Goal: Transaction & Acquisition: Purchase product/service

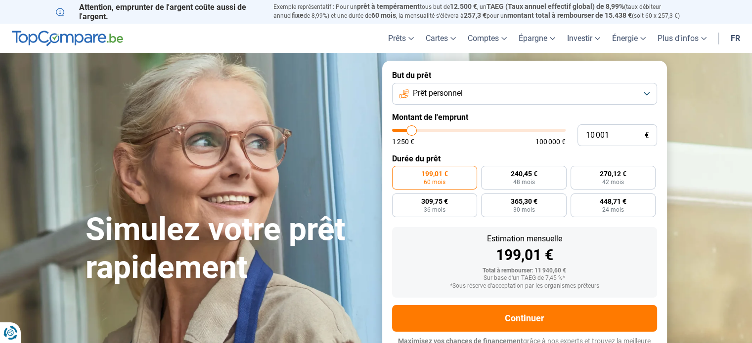
click at [443, 98] on span "Prêt personnel" at bounding box center [438, 93] width 50 height 11
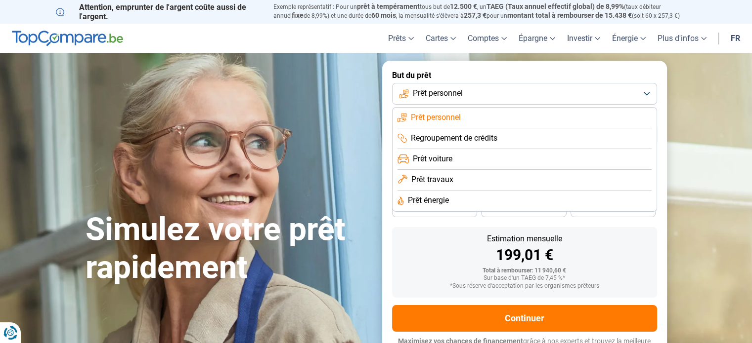
click at [443, 98] on span "Prêt personnel" at bounding box center [438, 93] width 50 height 11
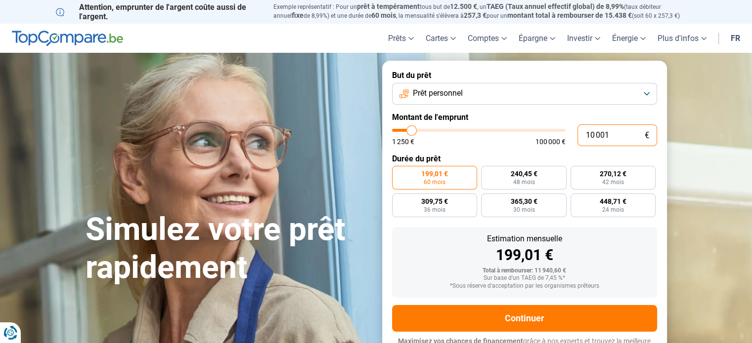
drag, startPoint x: 618, startPoint y: 138, endPoint x: 563, endPoint y: 136, distance: 54.9
click at [563, 136] on div "10 001 € 1 250 € 100 000 €" at bounding box center [524, 136] width 265 height 22
type input "3"
type input "1250"
type input "35"
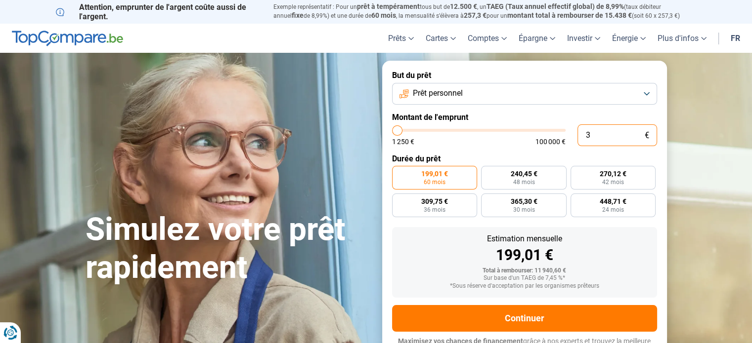
type input "1250"
type input "350"
type input "1250"
type input "3 500"
type input "3500"
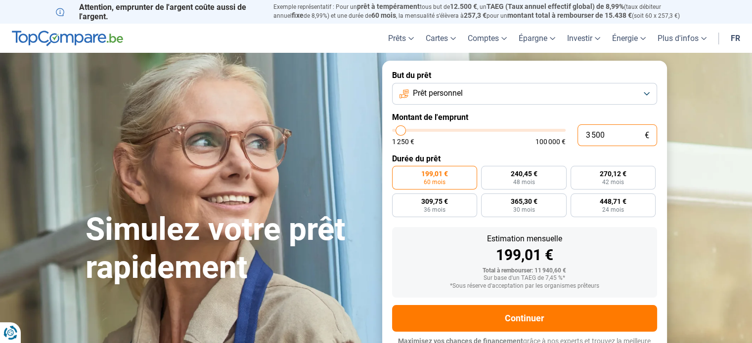
type input "35 000"
type input "35000"
radio input "false"
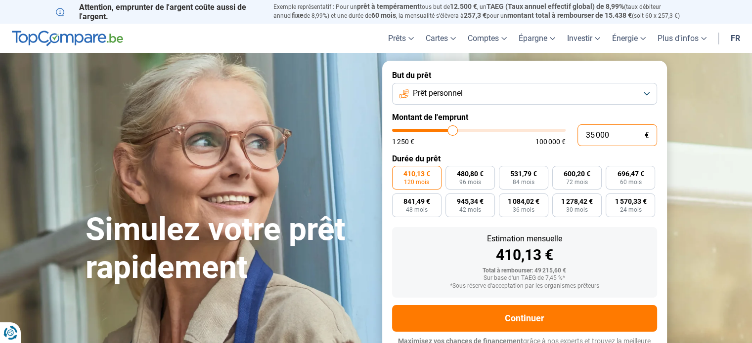
scroll to position [13, 0]
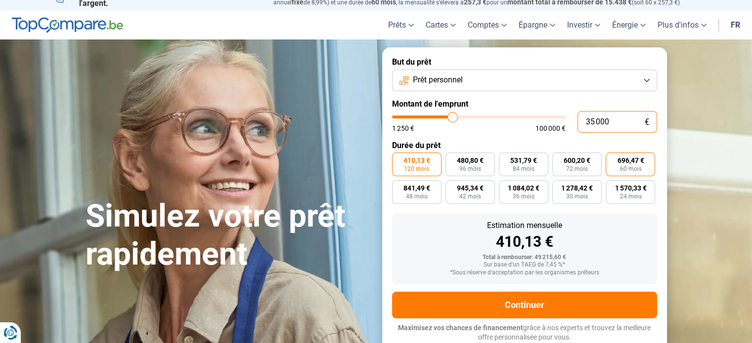
type input "35 000"
click at [636, 171] on span "60 mois" at bounding box center [630, 169] width 22 height 6
click at [612, 159] on input "696,47 € 60 mois" at bounding box center [608, 156] width 6 height 6
radio input "true"
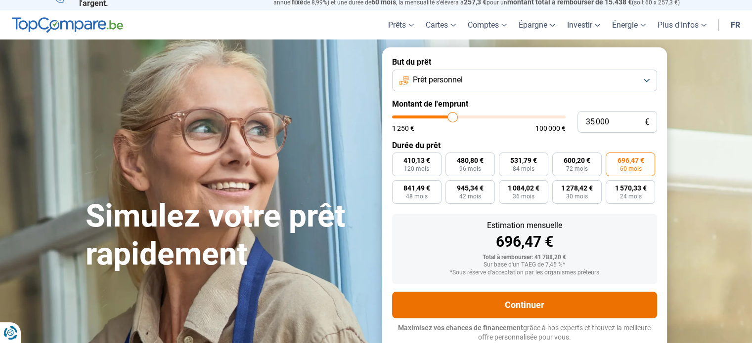
click at [551, 298] on button "Continuer" at bounding box center [524, 305] width 265 height 27
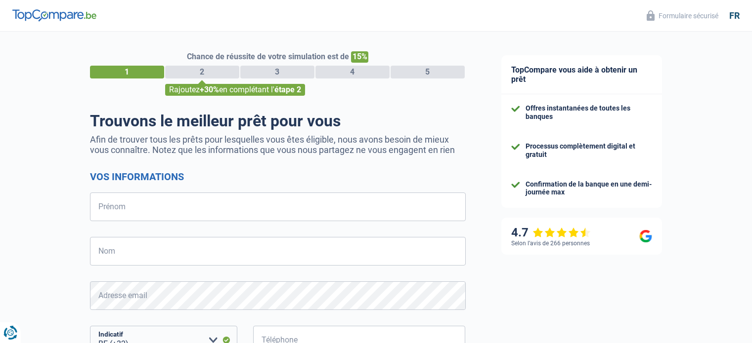
select select "32"
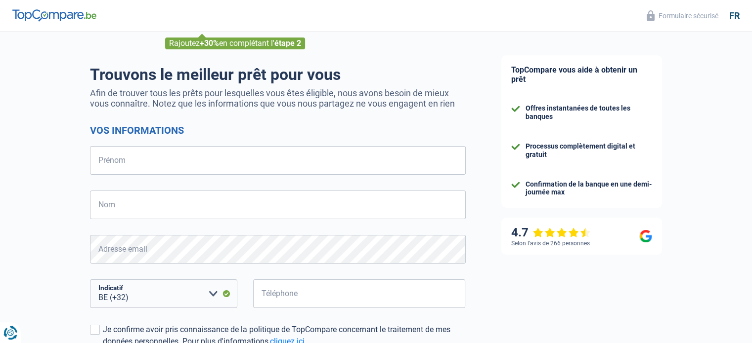
scroll to position [45, 0]
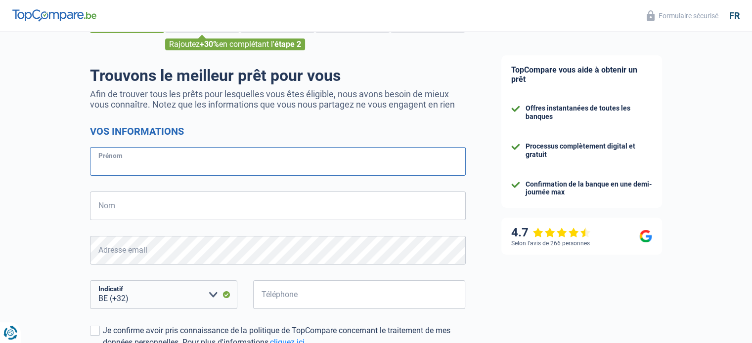
click at [203, 157] on input "Prénom" at bounding box center [278, 161] width 376 height 29
type input "[PERSON_NAME]"
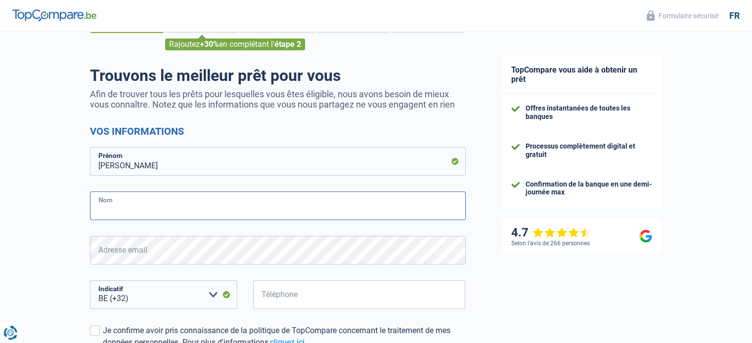
click at [165, 205] on input "Nom" at bounding box center [278, 206] width 376 height 29
type input "verlaine"
click at [182, 294] on select "BE (+32) LU (+352) Veuillez sélectionner une option" at bounding box center [163, 295] width 147 height 29
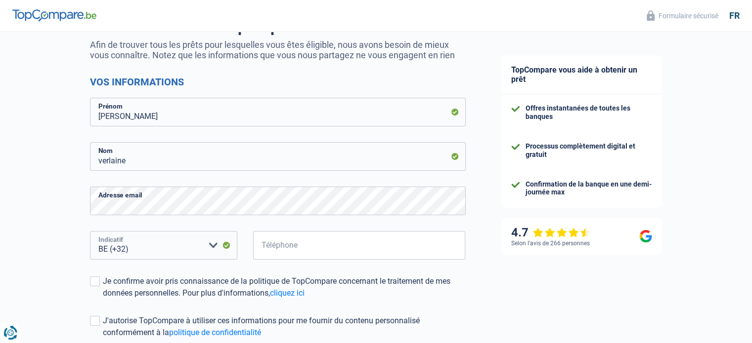
scroll to position [95, 0]
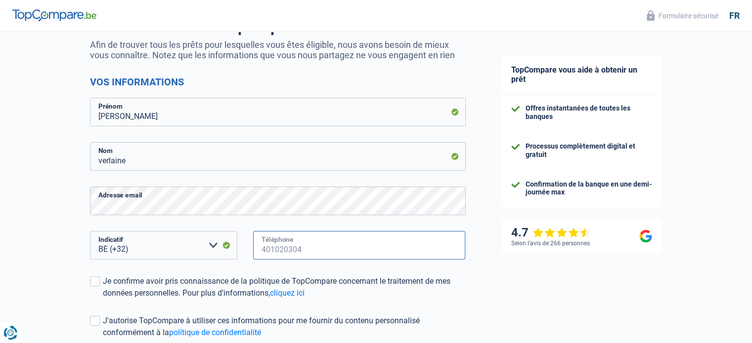
click at [269, 243] on input "Téléphone" at bounding box center [359, 245] width 212 height 29
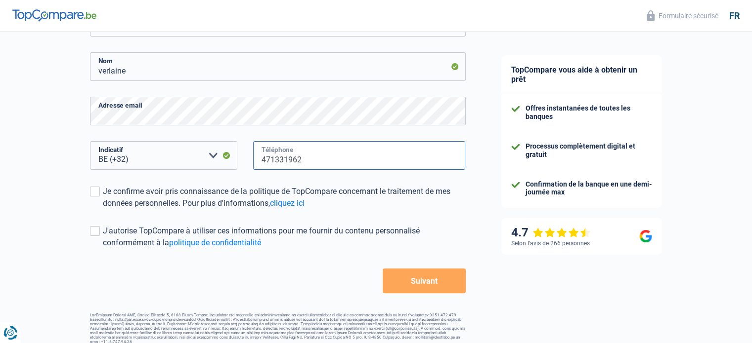
scroll to position [194, 0]
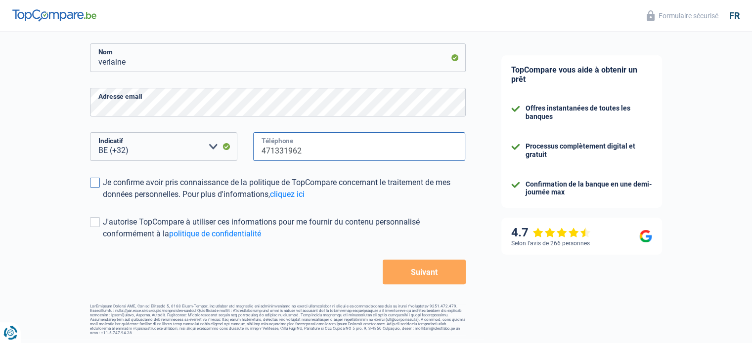
type input "471331962"
click at [96, 186] on span at bounding box center [95, 183] width 10 height 10
click at [103, 201] on input "Je confirme avoir pris connaissance de la politique de TopCompare concernant le…" at bounding box center [103, 201] width 0 height 0
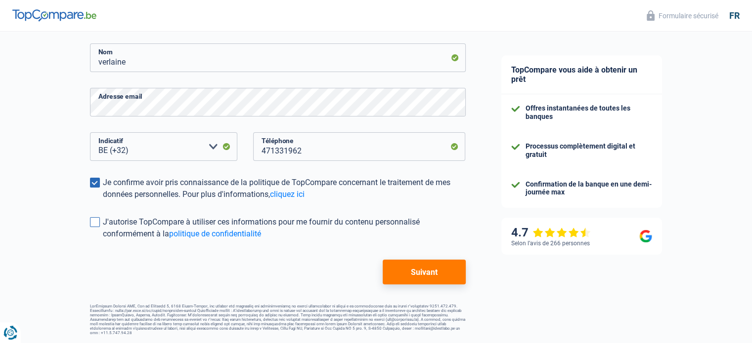
click at [94, 225] on span at bounding box center [95, 222] width 10 height 10
click at [103, 240] on input "J'autorise TopCompare à utiliser ces informations pour me fournir du contenu pe…" at bounding box center [103, 240] width 0 height 0
click at [431, 281] on button "Suivant" at bounding box center [423, 272] width 83 height 25
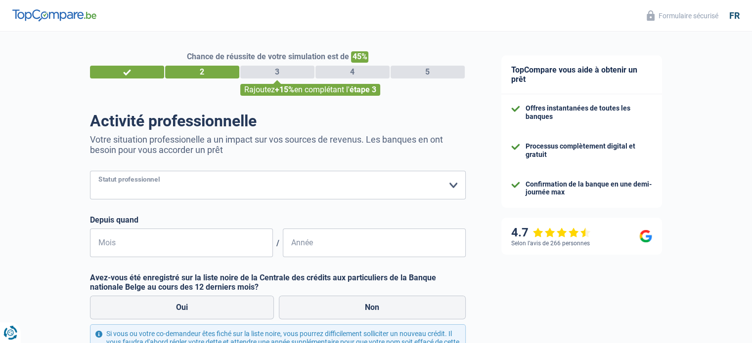
click at [201, 187] on select "Ouvrier Employé privé Employé public Invalide Indépendant Pensionné Chômeur Mut…" at bounding box center [278, 185] width 376 height 29
select select "privateEmployee"
click at [90, 171] on select "Ouvrier Employé privé Employé public Invalide Indépendant Pensionné Chômeur Mut…" at bounding box center [278, 185] width 376 height 29
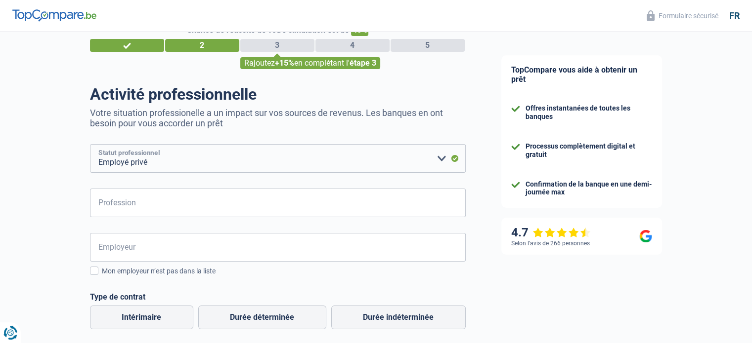
scroll to position [49, 0]
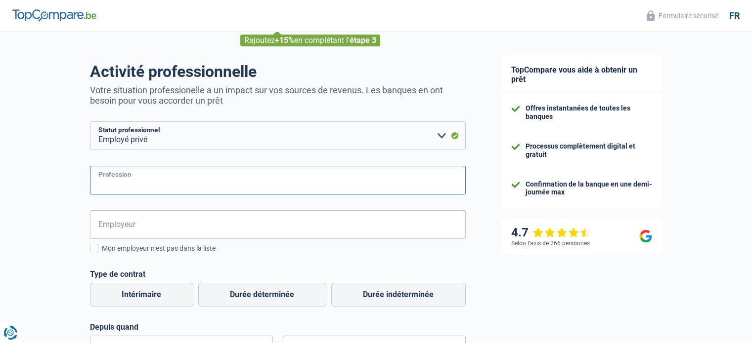
click at [155, 188] on input "Profession" at bounding box center [278, 180] width 376 height 29
type input "assistante en pharmacie"
click at [150, 226] on input "Employeur" at bounding box center [278, 225] width 376 height 29
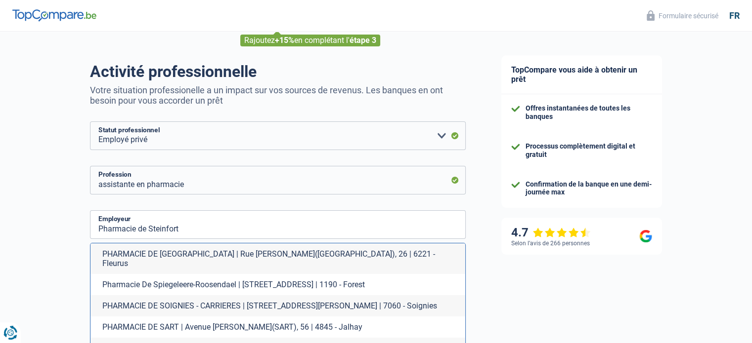
click at [26, 255] on div "Chance de réussite de votre simulation est de 45% 1 2 3 4 5 Rajoutez +15% en co…" at bounding box center [241, 336] width 483 height 716
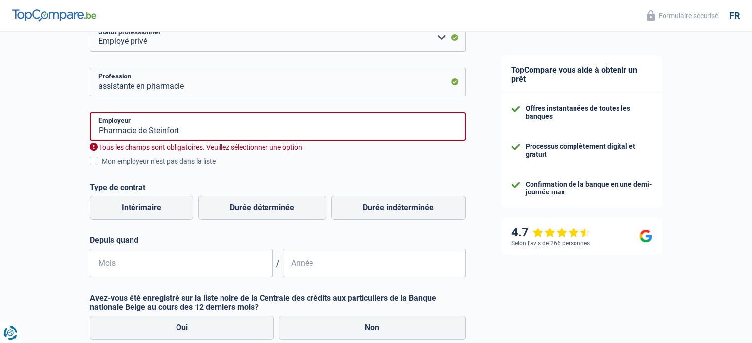
scroll to position [148, 0]
click at [189, 128] on input "Pharmacie de Steinfort" at bounding box center [278, 126] width 376 height 29
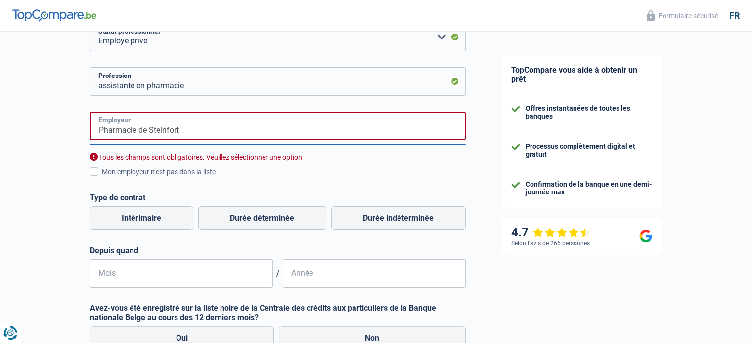
drag, startPoint x: 189, startPoint y: 128, endPoint x: 159, endPoint y: 134, distance: 30.1
click at [166, 133] on input "Pharmacie de Steinfort" at bounding box center [278, 126] width 376 height 29
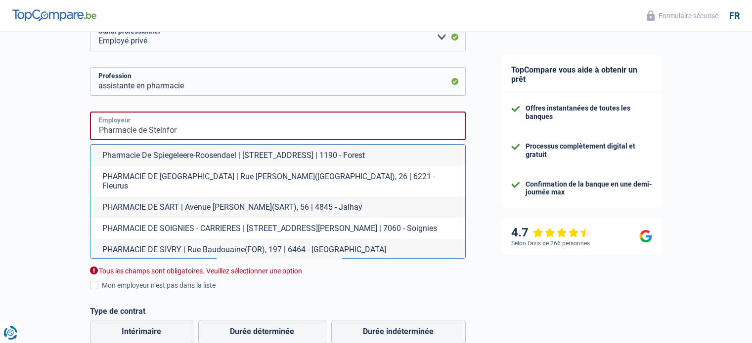
type input "Pharmacie de Steinfort"
click at [14, 191] on div "Chance de réussite de votre simulation est de 45% 1 2 3 4 5 Rajoutez +15% en co…" at bounding box center [241, 241] width 483 height 725
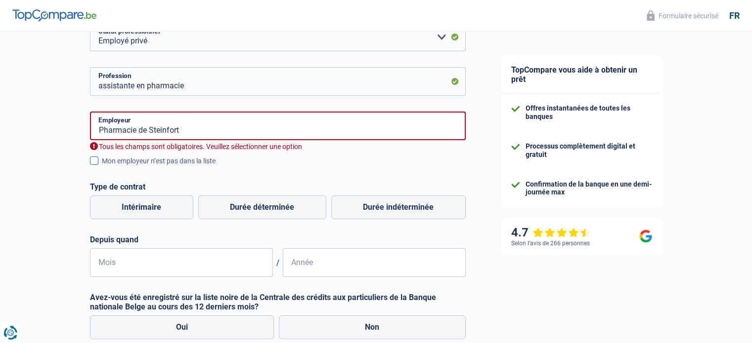
click at [95, 163] on span at bounding box center [94, 161] width 8 height 8
click at [102, 167] on input "Mon employeur n’est pas dans la liste" at bounding box center [102, 167] width 0 height 0
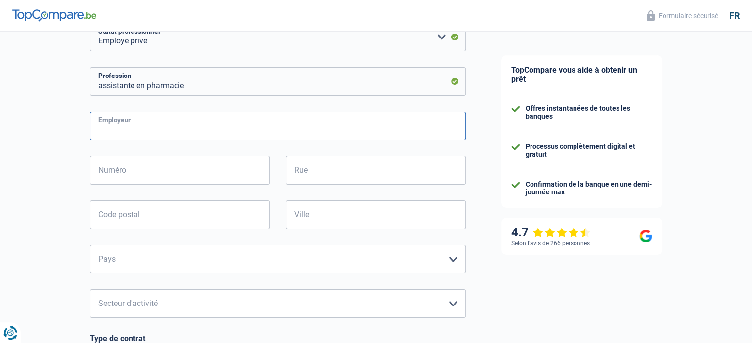
click at [121, 130] on input "Employeur" at bounding box center [278, 126] width 376 height 29
type input "Pharmacie de Steinfort"
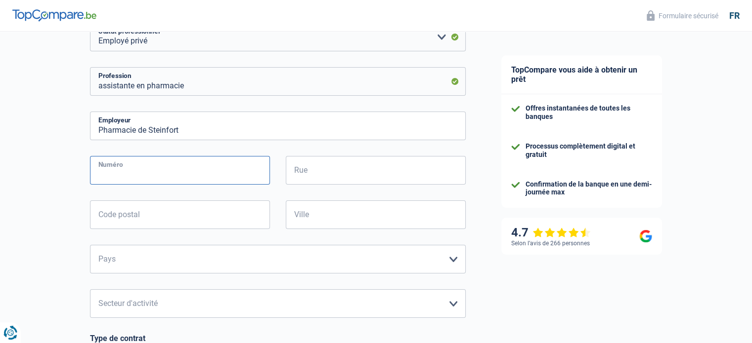
click at [146, 175] on input "Numéro" at bounding box center [180, 170] width 180 height 29
type input "24"
click at [299, 172] on input "Rue" at bounding box center [376, 170] width 180 height 29
type input "route d [GEOGRAPHIC_DATA]"
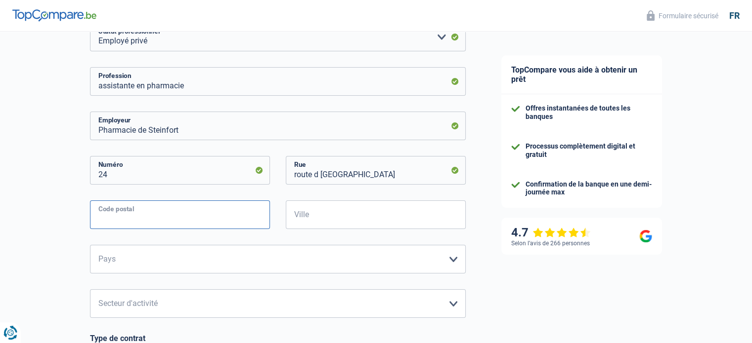
click at [222, 218] on input "Code postal" at bounding box center [180, 215] width 180 height 29
type input "8410"
click at [334, 216] on input "Ville" at bounding box center [376, 215] width 180 height 29
type input "Steinfort"
click at [307, 256] on select "[GEOGRAPHIC_DATA] [GEOGRAPHIC_DATA] [GEOGRAPHIC_DATA] [GEOGRAPHIC_DATA] [GEOGRA…" at bounding box center [278, 259] width 376 height 29
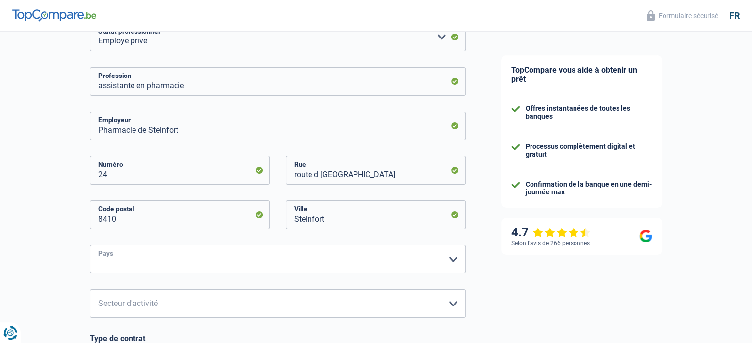
select select "LU"
click at [90, 246] on select "[GEOGRAPHIC_DATA] [GEOGRAPHIC_DATA] [GEOGRAPHIC_DATA] [GEOGRAPHIC_DATA] [GEOGRA…" at bounding box center [278, 259] width 376 height 29
click at [52, 258] on div "Chance de réussite de votre simulation est de 45% 1 2 3 4 5 Rajoutez +15% en co…" at bounding box center [241, 255] width 483 height 752
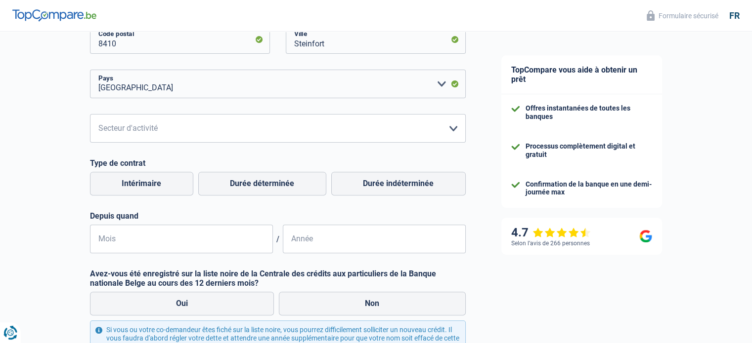
scroll to position [326, 0]
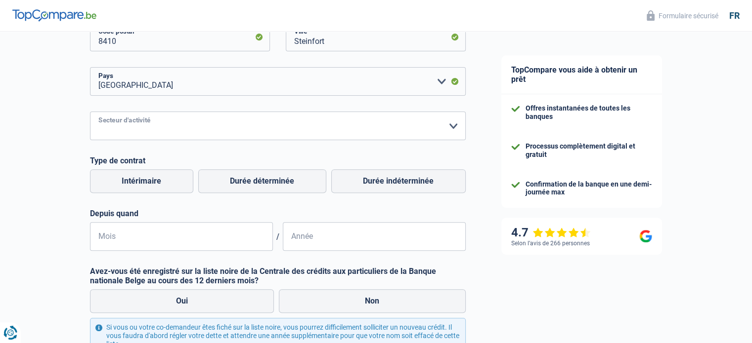
click at [451, 126] on select "Agriculture/Pêche Industrie Horeca Courier/Fitness/Taxi Construction Banques/As…" at bounding box center [278, 126] width 376 height 29
click at [90, 112] on select "Agriculture/Pêche Industrie Horeca Courier/Fitness/Taxi Construction Banques/As…" at bounding box center [278, 126] width 376 height 29
click at [164, 124] on select "Agriculture/Pêche Industrie Horeca Courier/Fitness/Taxi Construction Banques/As…" at bounding box center [278, 126] width 376 height 29
select select "smallCompanies"
click at [90, 112] on select "Agriculture/Pêche Industrie Horeca Courier/Fitness/Taxi Construction Banques/As…" at bounding box center [278, 126] width 376 height 29
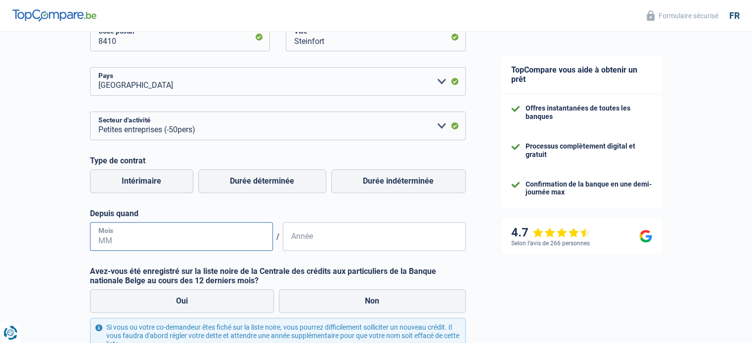
click at [192, 243] on input "Mois" at bounding box center [181, 236] width 183 height 29
type input "1"
type input "08"
type input "1"
type input "2014"
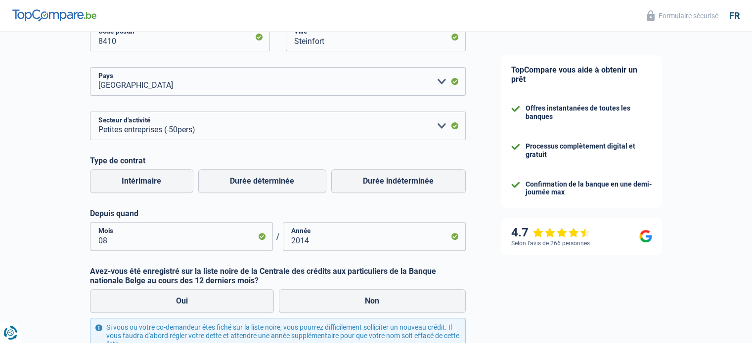
click at [55, 262] on div "Chance de réussite de votre simulation est de 45% 1 2 3 4 5 Rajoutez +15% en co…" at bounding box center [241, 78] width 483 height 752
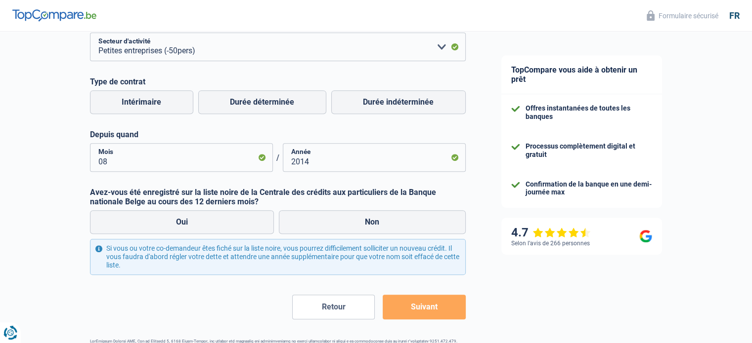
scroll to position [440, 0]
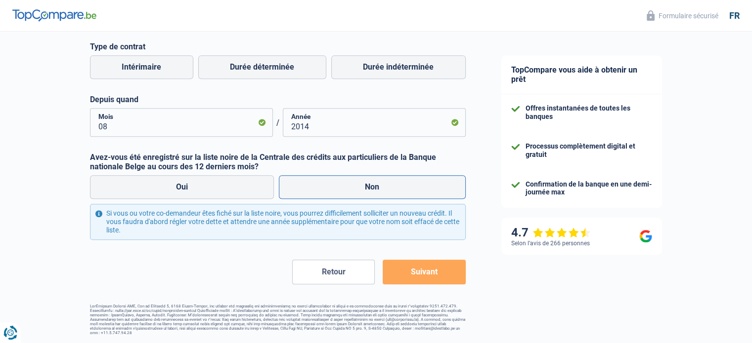
click at [320, 195] on label "Non" at bounding box center [372, 187] width 187 height 24
click at [320, 195] on input "Non" at bounding box center [372, 187] width 187 height 24
radio input "true"
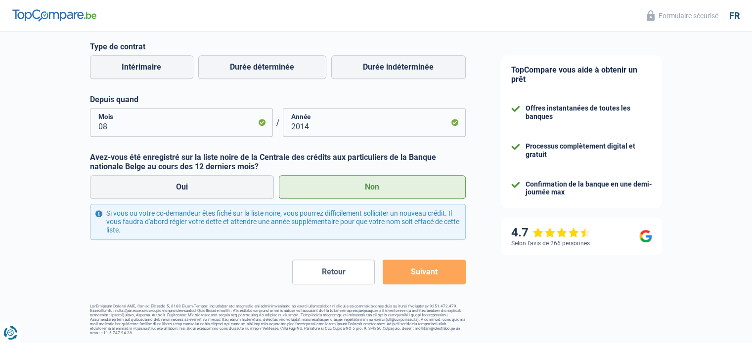
click at [404, 282] on button "Suivant" at bounding box center [423, 272] width 83 height 25
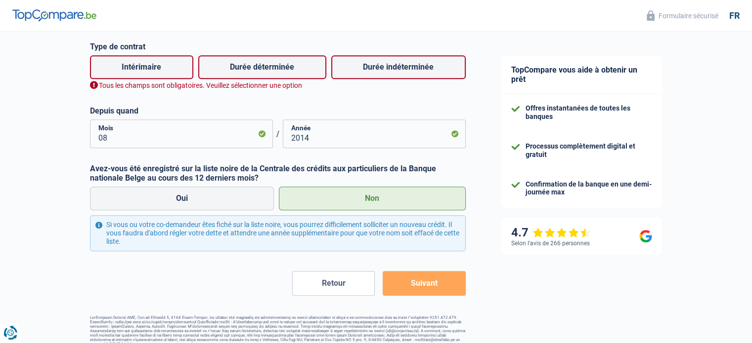
click at [446, 287] on button "Suivant" at bounding box center [423, 283] width 83 height 25
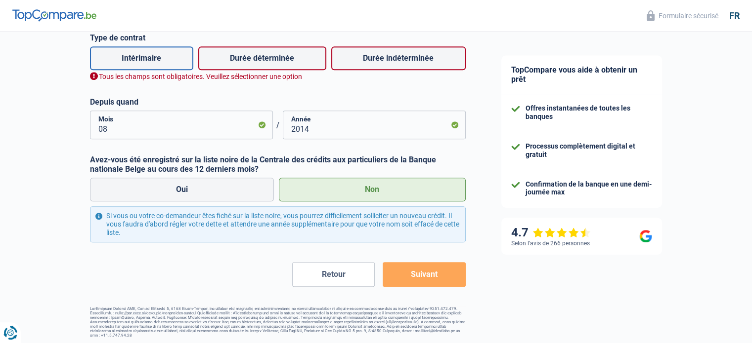
click at [123, 56] on label "Intérimaire" at bounding box center [141, 58] width 103 height 24
click at [123, 56] on input "Intérimaire" at bounding box center [141, 58] width 103 height 24
radio input "true"
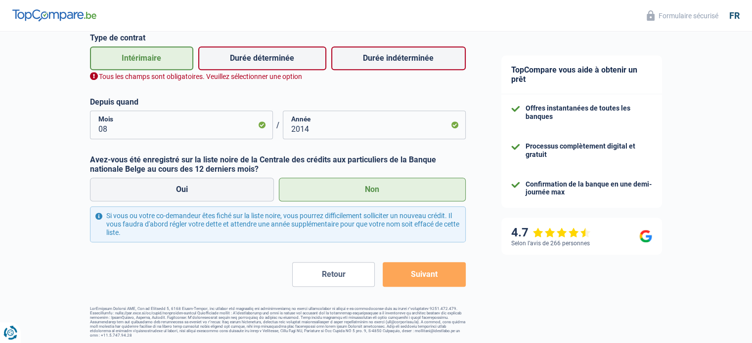
scroll to position [440, 0]
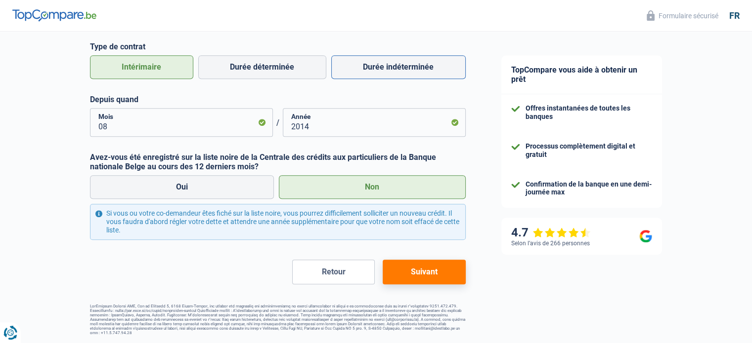
click at [365, 77] on label "Durée indéterminée" at bounding box center [398, 67] width 134 height 24
click at [365, 77] on input "Durée indéterminée" at bounding box center [398, 67] width 134 height 24
radio input "true"
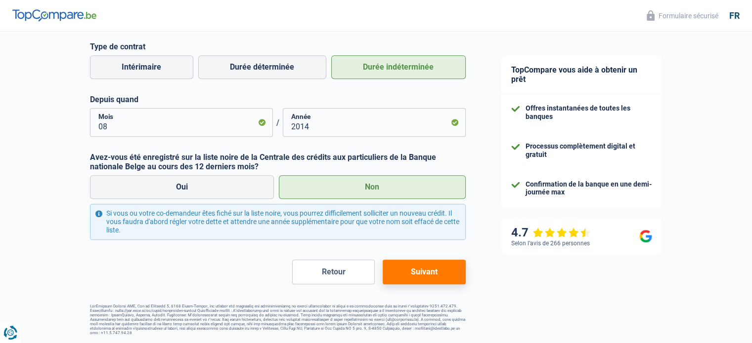
click at [413, 269] on button "Suivant" at bounding box center [423, 272] width 83 height 25
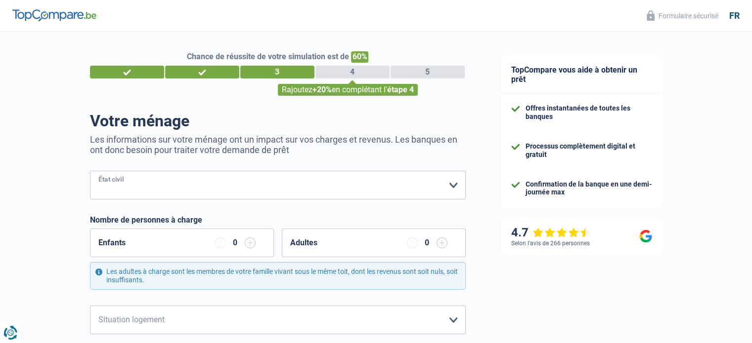
click at [229, 187] on select "[PERSON_NAME](e) Cohabitant(e) légal(e) Divorcé(e) Veuf(ve) Séparé (de fait) Ve…" at bounding box center [278, 185] width 376 height 29
select select "married"
click at [90, 171] on select "[PERSON_NAME](e) Cohabitant(e) légal(e) Divorcé(e) Veuf(ve) Séparé (de fait) Ve…" at bounding box center [278, 185] width 376 height 29
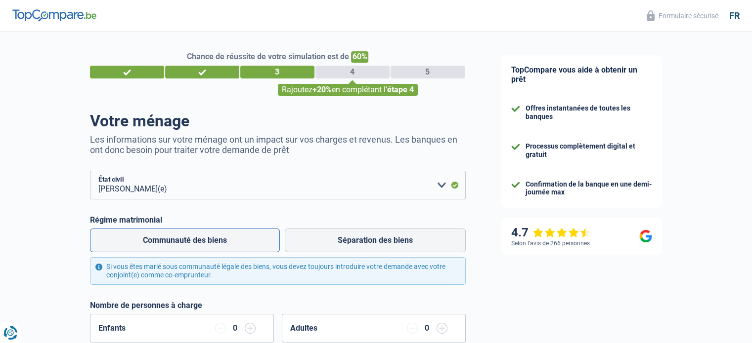
click at [191, 243] on label "Communauté des biens" at bounding box center [185, 241] width 190 height 24
click at [191, 243] on input "Communauté des biens" at bounding box center [185, 241] width 190 height 24
radio input "true"
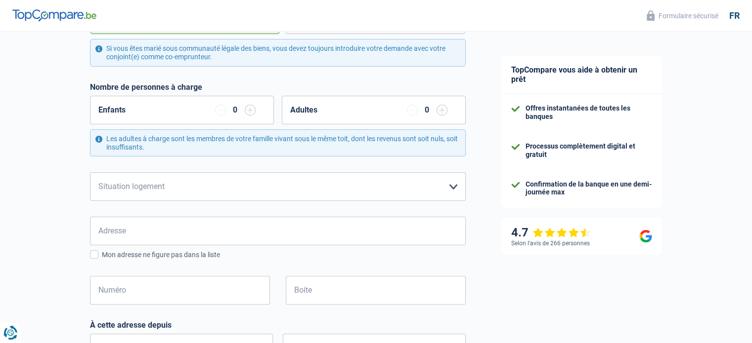
scroll to position [237, 0]
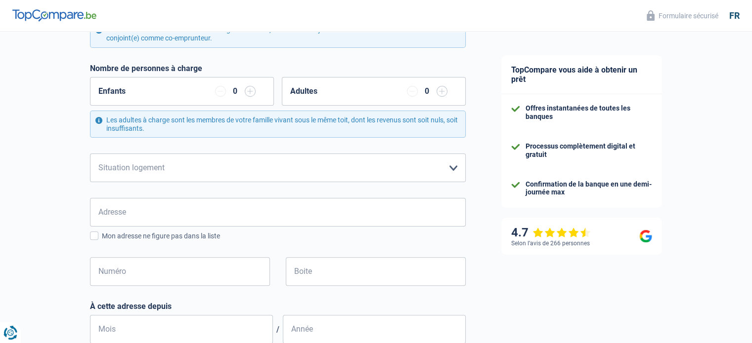
click at [329, 89] on div "Adultes 0" at bounding box center [374, 91] width 184 height 29
click at [440, 92] on input "button" at bounding box center [441, 91] width 11 height 11
click at [322, 166] on select "Locataire Propriétaire avec prêt hypothécaire Propriétaire sans prêt hypothécai…" at bounding box center [278, 168] width 376 height 29
select select "ownerWithMortgage"
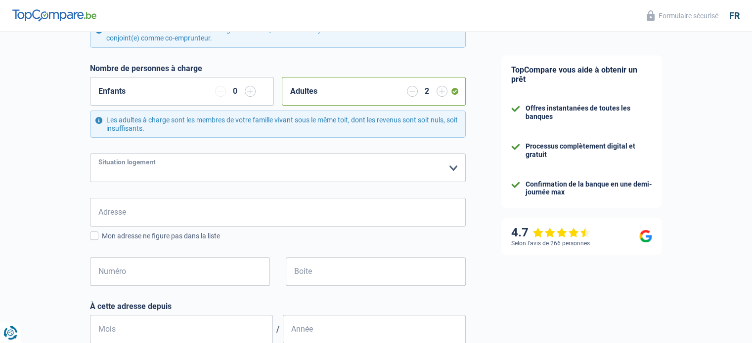
click at [90, 154] on select "Locataire Propriétaire avec prêt hypothécaire Propriétaire sans prêt hypothécai…" at bounding box center [278, 168] width 376 height 29
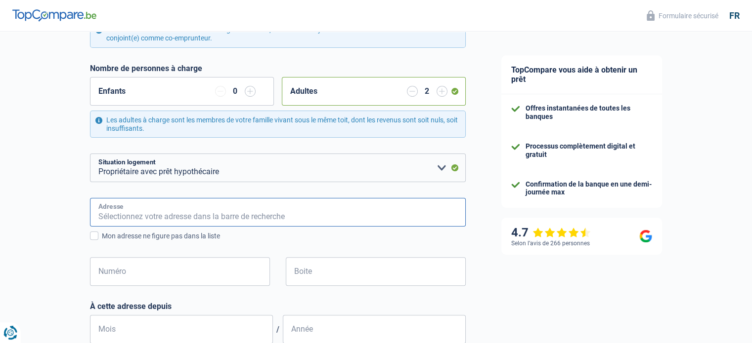
click at [248, 211] on input "Adresse" at bounding box center [278, 212] width 376 height 29
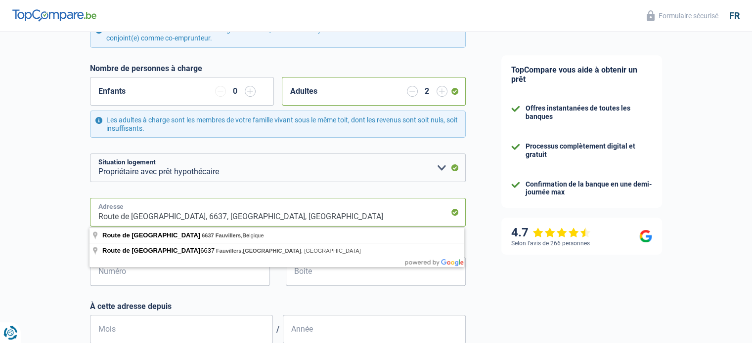
click at [161, 217] on input "Route de [GEOGRAPHIC_DATA], 6637, [GEOGRAPHIC_DATA], [GEOGRAPHIC_DATA]" at bounding box center [278, 212] width 376 height 29
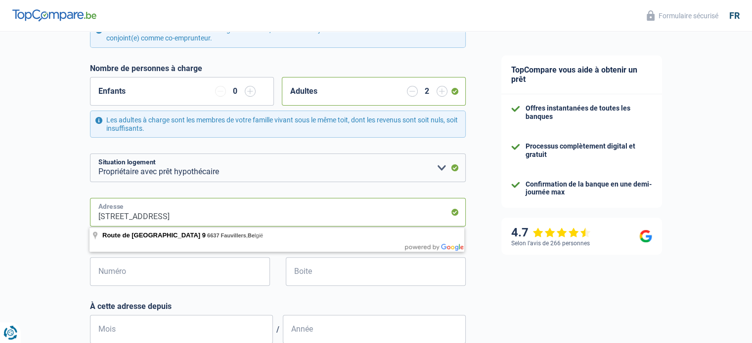
click at [230, 217] on input "[STREET_ADDRESS]" at bounding box center [278, 212] width 376 height 29
type input "Route de [GEOGRAPHIC_DATA], 6637, [GEOGRAPHIC_DATA], [GEOGRAPHIC_DATA]"
type input "9"
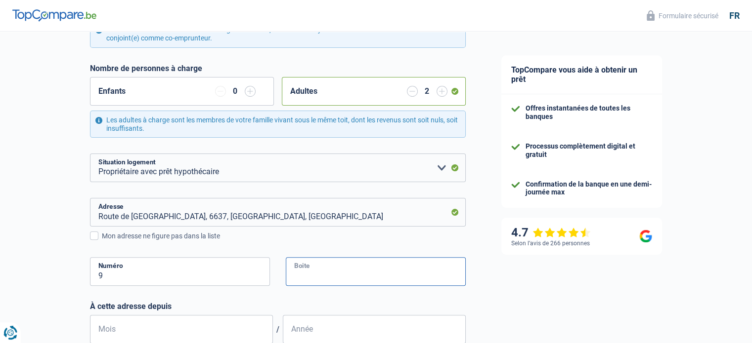
click at [311, 273] on input "Boite" at bounding box center [376, 271] width 180 height 29
click at [492, 291] on div "TopCompare vous aide à obtenir un prêt Offres instantanées de toutes les banque…" at bounding box center [617, 209] width 269 height 831
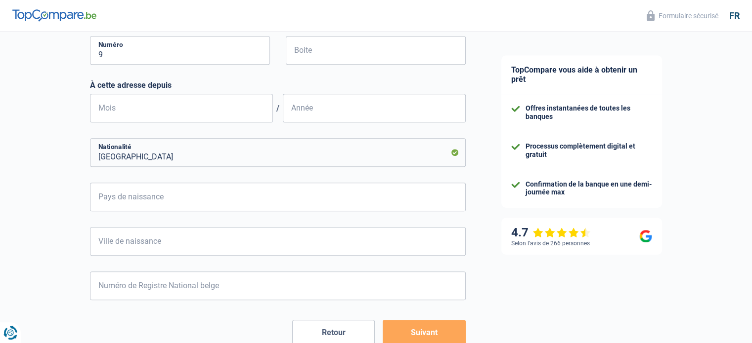
scroll to position [474, 0]
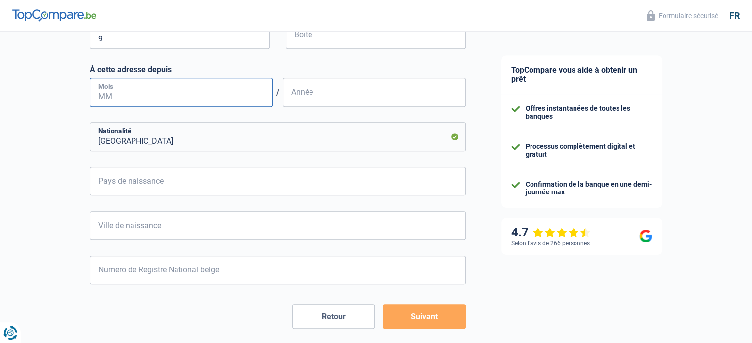
click at [160, 94] on input "Mois" at bounding box center [181, 92] width 183 height 29
type input "06"
type input "1996"
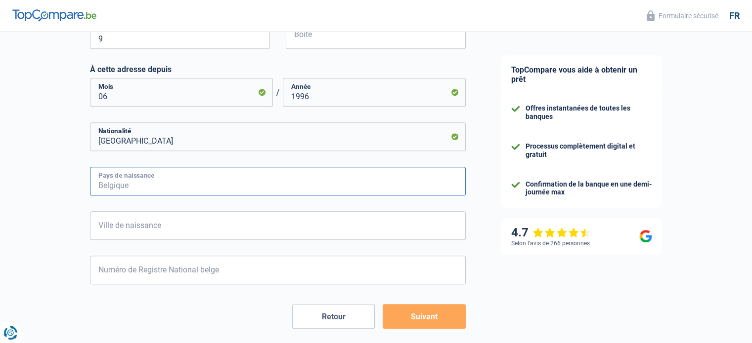
click at [265, 184] on input "Pays de naissance" at bounding box center [278, 181] width 376 height 29
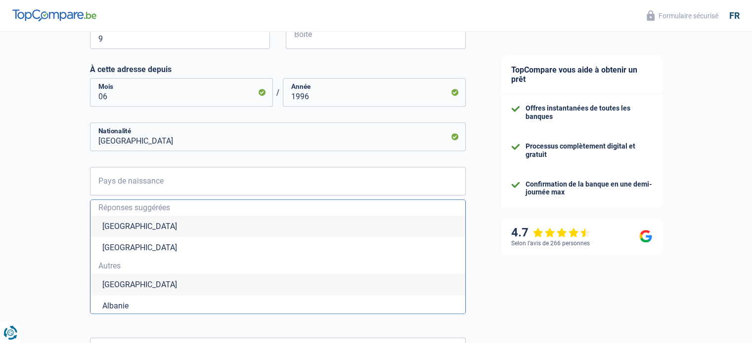
click at [227, 224] on li "[GEOGRAPHIC_DATA]" at bounding box center [277, 226] width 375 height 21
type input "[GEOGRAPHIC_DATA]"
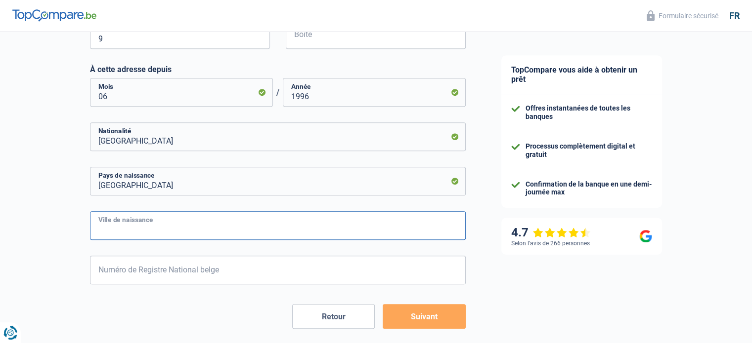
click at [224, 230] on input "Ville de naissance" at bounding box center [278, 226] width 376 height 29
type input "Bastogne"
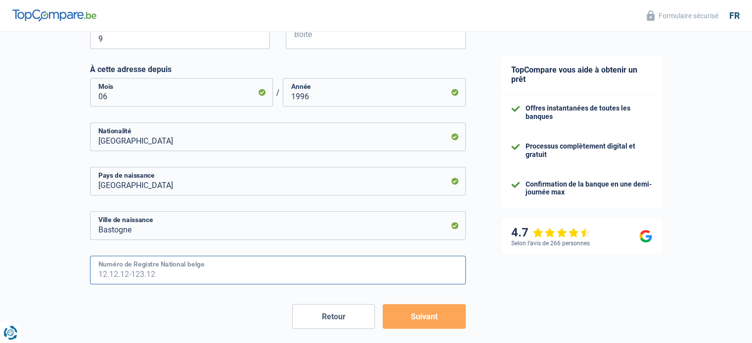
click at [216, 278] on input "Numéro de Registre National belge" at bounding box center [278, 270] width 376 height 29
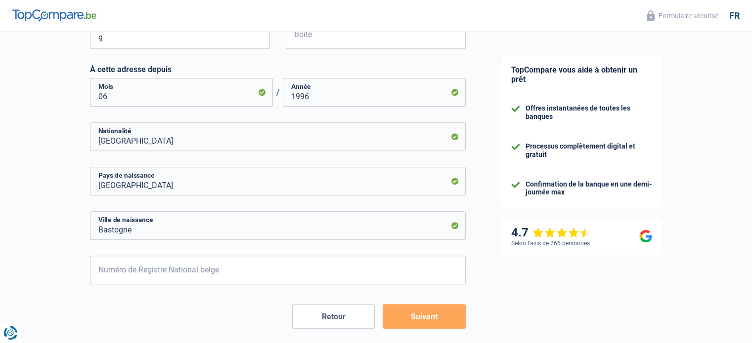
click at [426, 309] on button "Suivant" at bounding box center [423, 316] width 83 height 25
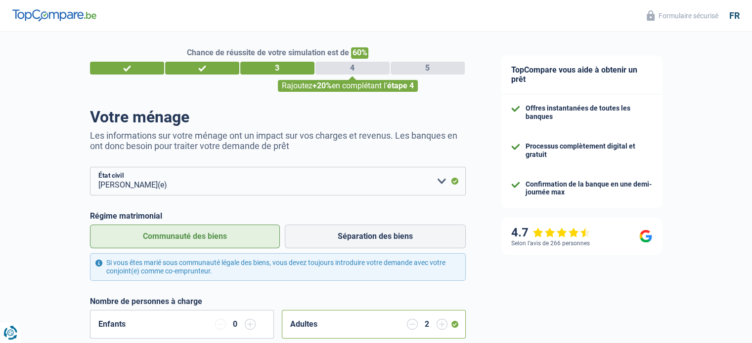
scroll to position [0, 0]
